Goal: Transaction & Acquisition: Purchase product/service

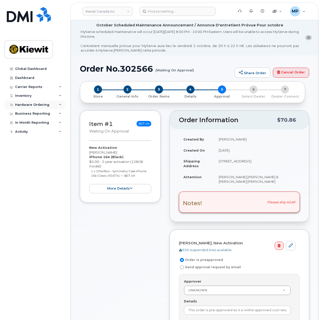
click at [38, 106] on div "Hardware Ordering" at bounding box center [32, 105] width 34 height 4
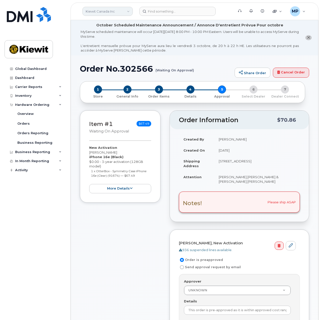
click at [115, 13] on link "Kiewit Canada Inc" at bounding box center [107, 11] width 50 height 9
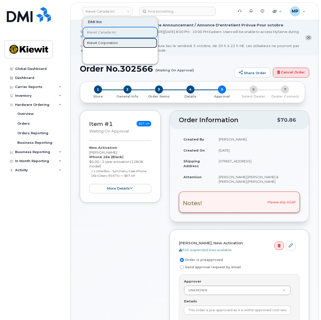
click at [107, 43] on span "Kiewit Corporation" at bounding box center [102, 43] width 31 height 5
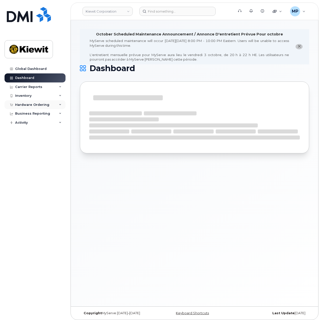
click at [52, 104] on div "Hardware Ordering" at bounding box center [35, 104] width 61 height 9
click at [26, 122] on div "Orders" at bounding box center [23, 124] width 12 height 5
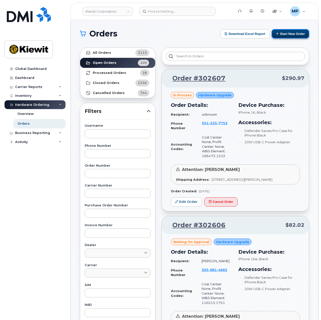
click at [290, 36] on button "Start New Order" at bounding box center [289, 33] width 37 height 9
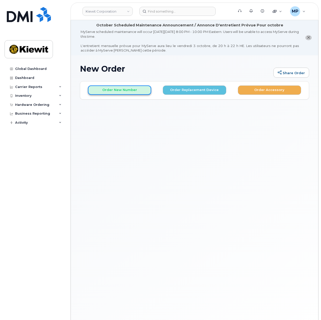
click at [130, 90] on button "Order New Number" at bounding box center [119, 90] width 63 height 9
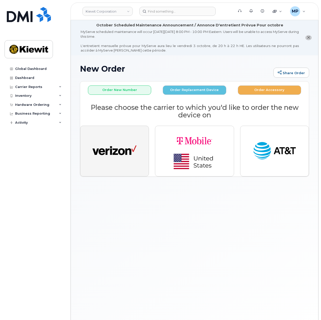
click at [113, 135] on button "button" at bounding box center [114, 151] width 69 height 51
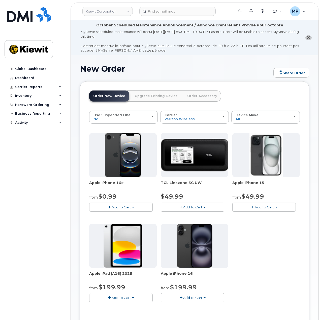
click at [118, 158] on img at bounding box center [123, 155] width 36 height 44
click at [120, 205] on button "Add To Cart" at bounding box center [120, 207] width 63 height 9
click at [121, 215] on link "$0.99 - 2 Year Activation (128GB)" at bounding box center [122, 217] width 65 height 6
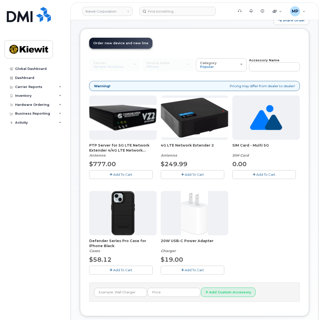
scroll to position [75, 0]
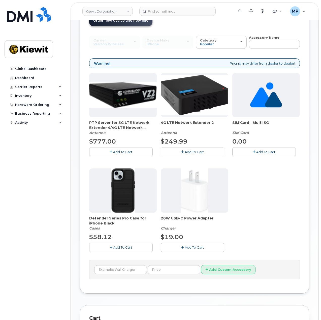
click at [162, 249] on button "Add To Cart" at bounding box center [192, 247] width 63 height 9
click at [117, 248] on span "Add To Cart" at bounding box center [122, 248] width 19 height 4
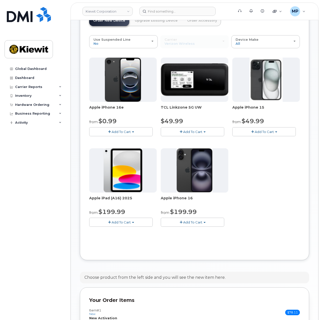
scroll to position [47, 0]
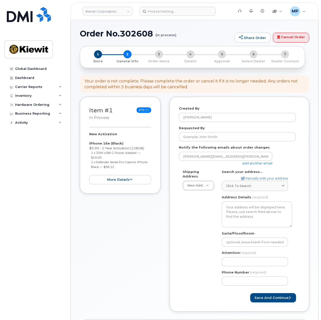
select select
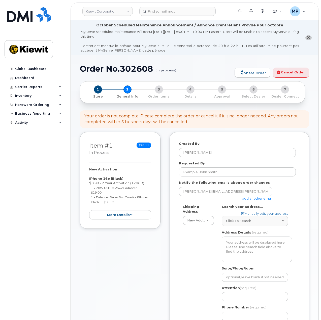
click at [263, 198] on link "add another email" at bounding box center [257, 199] width 30 height 4
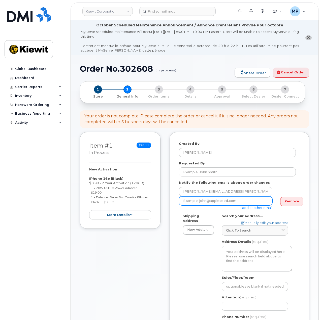
click at [239, 203] on input "email" at bounding box center [225, 201] width 93 height 9
paste input "Taylor.Blagdon"
type input "Taylor.Blagdon@kiewit.com"
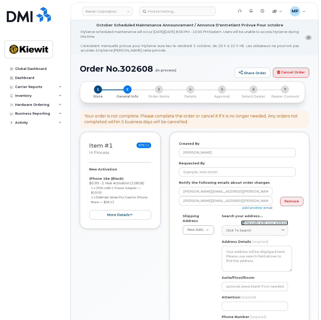
click at [265, 222] on link "Manually edit your address" at bounding box center [264, 223] width 47 height 5
select select
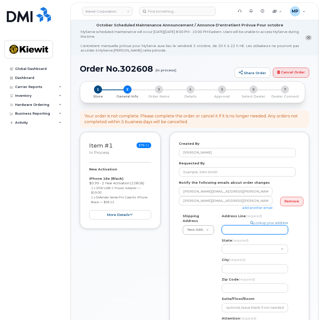
click at [252, 230] on input "Address Line (required)" at bounding box center [254, 229] width 66 height 9
paste input "3888 E. Broadway Rd"
type input "3888 E. Broadway Rd"
select select
type input "3888 E. Broadway Rd"
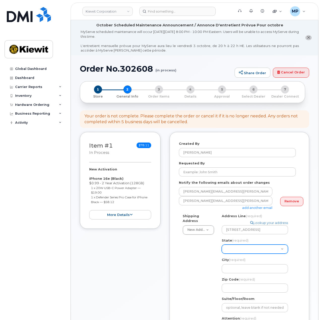
click at [239, 250] on select "Alabama Alaska American Samoa Arizona Arkansas California Colorado Connecticut …" at bounding box center [254, 249] width 66 height 9
select select "AZ"
click at [221, 245] on select "Alabama Alaska American Samoa Arizona Arkansas California Colorado Connecticut …" at bounding box center [254, 249] width 66 height 9
click at [247, 266] on input "City (required)" at bounding box center [254, 268] width 66 height 9
select select
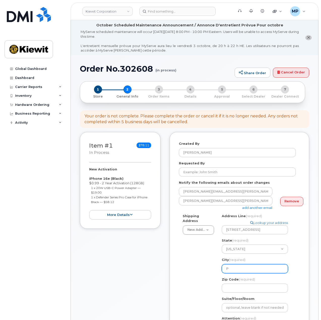
type input "PH"
select select
type input "PHo"
select select
type input "PH"
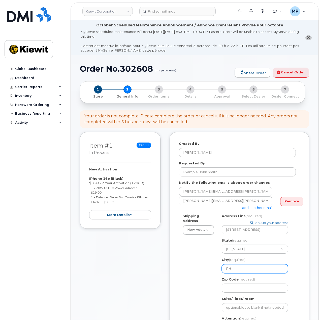
select select
type input "P"
select select
type input "Ph"
select select
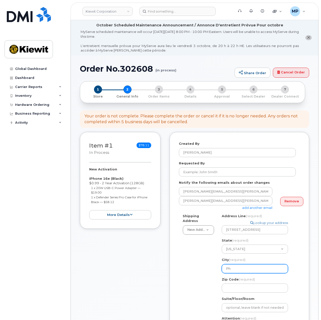
type input "Pho"
select select
type input "Phoe"
select select
type input "Phoen"
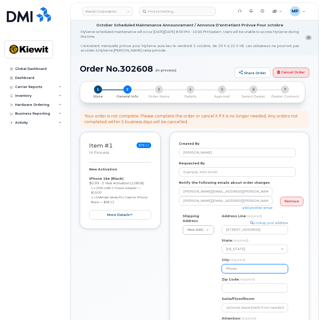
select select
type input "Phoeni"
select select
type input "Phoenix"
select select
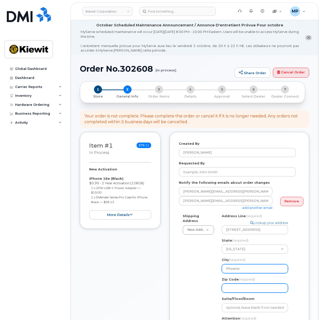
type input "8"
select select
type input "85"
select select
type input "850"
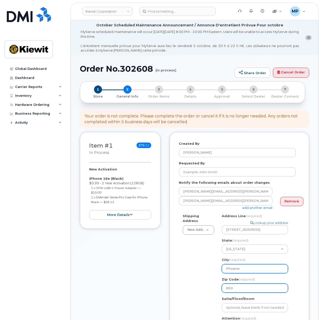
select select
type input "8504"
select select
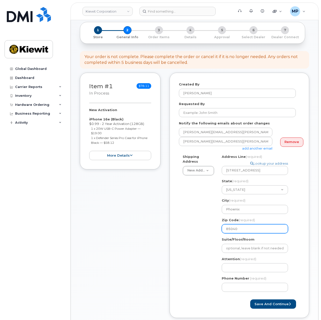
scroll to position [75, 0]
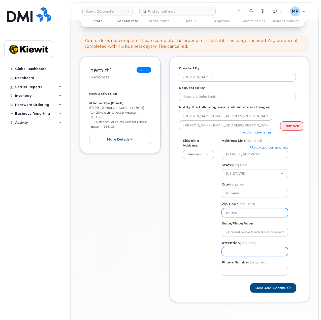
type input "85040"
click at [245, 253] on input "Attention (required)" at bounding box center [254, 251] width 66 height 9
click at [240, 252] on input "Attention (required)" at bounding box center [254, 251] width 66 height 9
paste input "Alexandra.Piechoski"
type input "Alexandra.Piechoski"
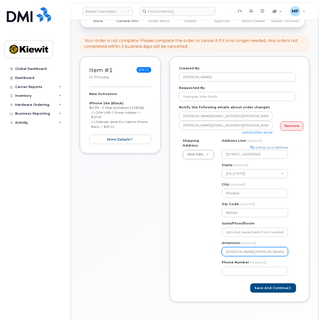
select select
type input "Alexandra.Piechoski"
select select
type input "Alexandra.Piechoski &"
click at [275, 252] on input "Alexandra.Piechoski &" at bounding box center [254, 251] width 66 height 9
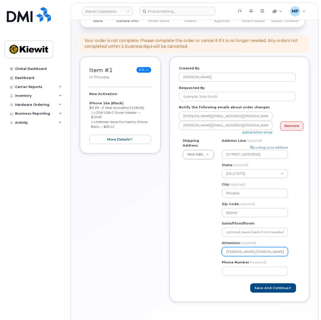
paste input "Mike.Finch"
select select
type input "[PERSON_NAME].[PERSON_NAME] & [PERSON_NAME].[PERSON_NAME]"
click at [263, 272] on input "Phone Number" at bounding box center [254, 271] width 66 height 9
type input "877772770"
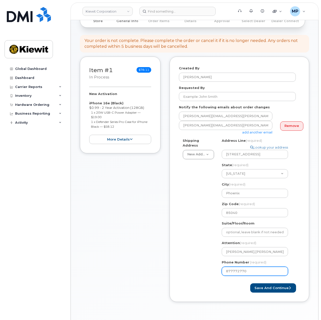
select select
type input "8777727707"
click at [269, 284] on button "Save and Continue" at bounding box center [273, 288] width 46 height 9
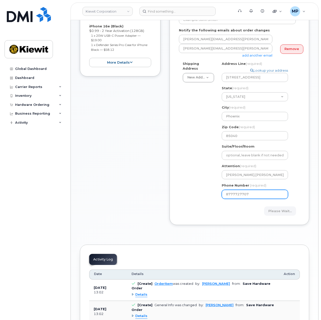
scroll to position [126, 0]
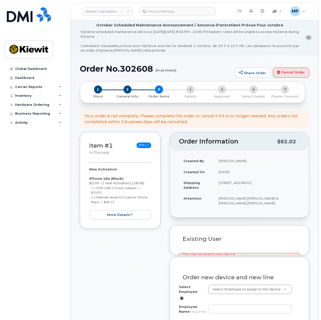
select select
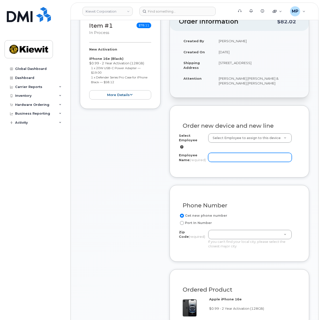
scroll to position [126, 0]
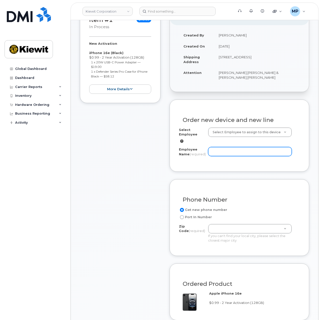
click at [253, 148] on input "Employee Name (required)" at bounding box center [250, 151] width 84 height 9
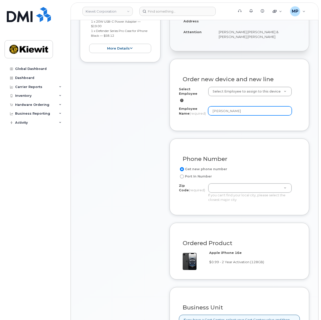
scroll to position [176, 0]
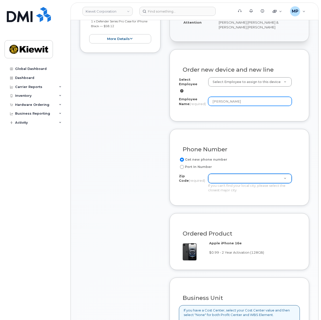
type input "[PERSON_NAME]"
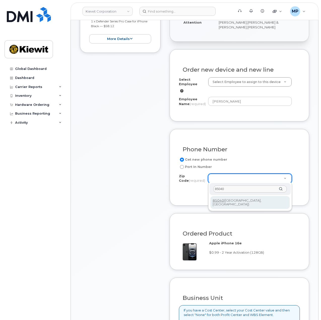
type input "85040"
click at [231, 207] on div "Zip Code (required) 85040 85040 (Phoenix, AZ)" at bounding box center [250, 196] width 84 height 29
type input "85040 (Phoenix, AZ)"
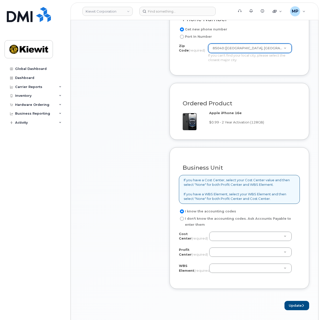
scroll to position [327, 0]
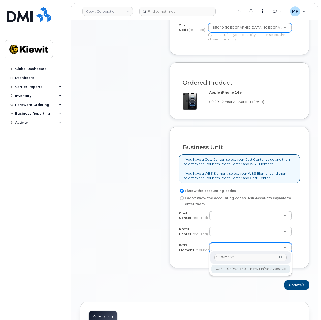
type input "105942.1601"
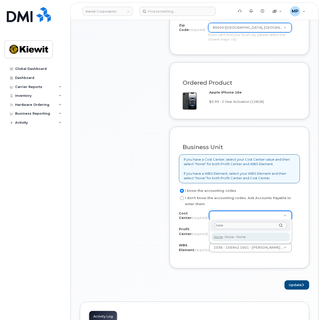
type input "none"
type input "None"
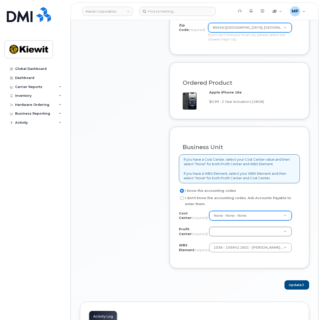
type input "n"
type input "nb"
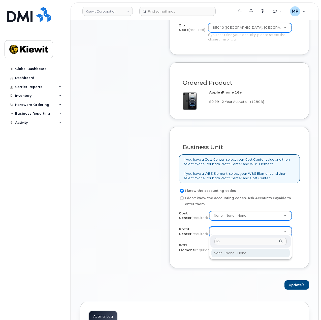
type input "non"
select select "None"
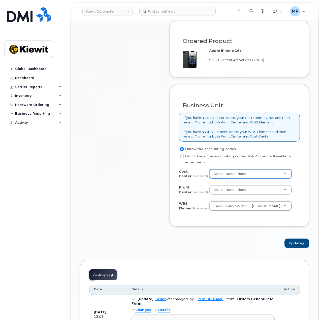
scroll to position [377, 0]
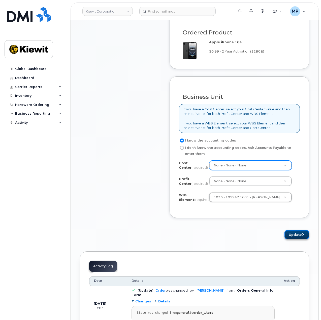
click at [295, 230] on button "Update" at bounding box center [296, 234] width 25 height 9
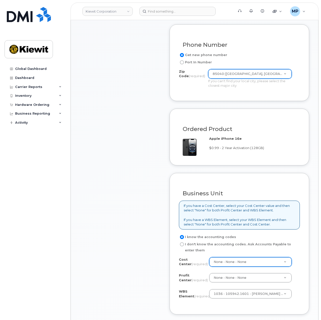
scroll to position [252, 0]
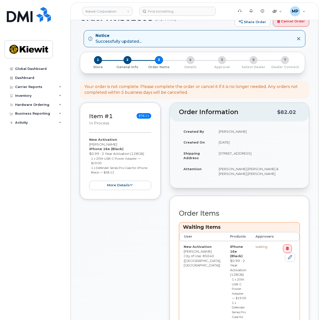
scroll to position [35, 0]
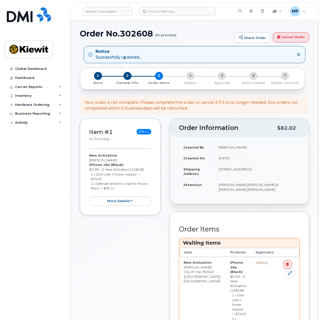
click at [128, 36] on h1 "Order No.302608 (in process)" at bounding box center [156, 33] width 152 height 9
copy h1 "302608"
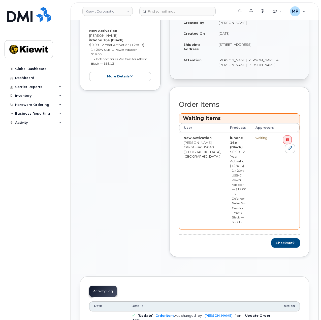
scroll to position [161, 0]
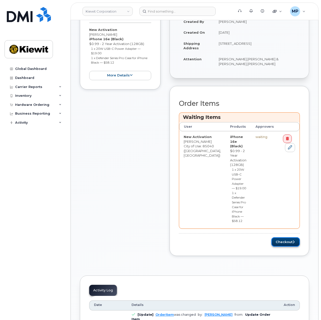
click at [289, 238] on button "Checkout" at bounding box center [285, 242] width 28 height 9
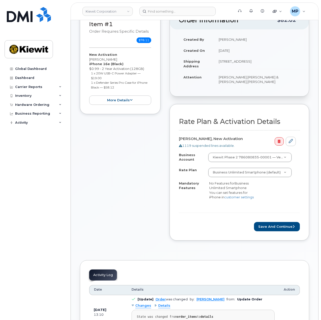
scroll to position [126, 0]
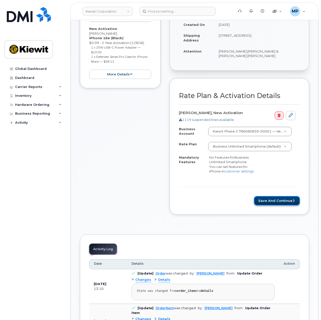
click at [276, 196] on button "Save and Continue" at bounding box center [277, 200] width 46 height 9
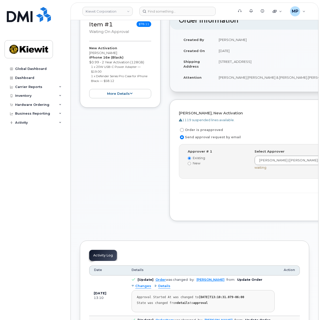
scroll to position [101, 0]
